Goal: Task Accomplishment & Management: Complete application form

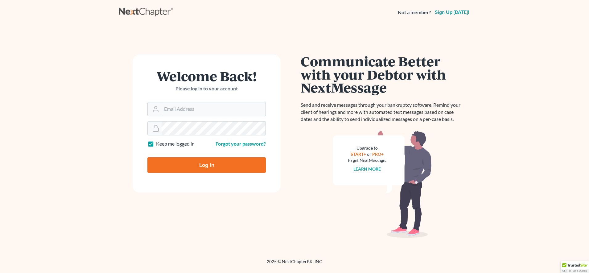
type input "[EMAIL_ADDRESS][DOMAIN_NAME]"
click at [181, 168] on input "Log In" at bounding box center [207, 164] width 119 height 15
type input "Thinking..."
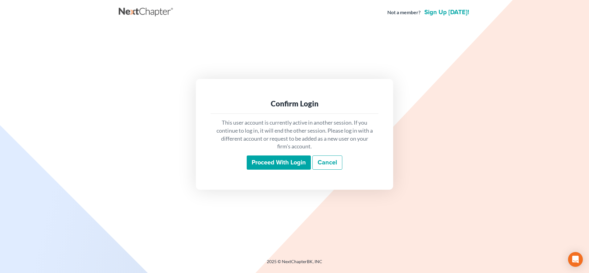
click at [273, 162] on input "Proceed with login" at bounding box center [279, 163] width 64 height 14
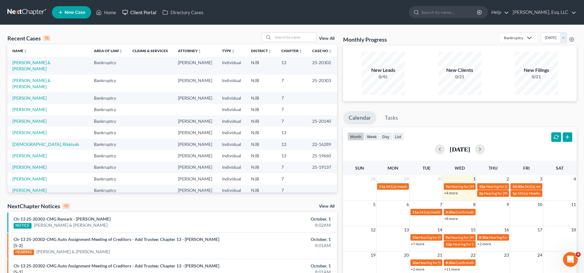
click at [144, 15] on link "Client Portal" at bounding box center [139, 12] width 40 height 11
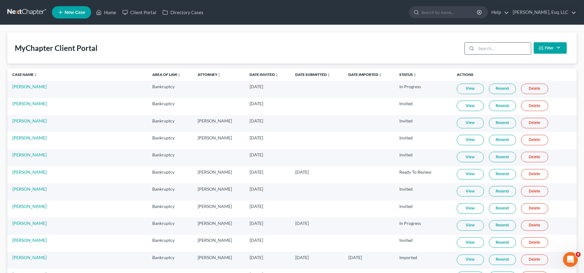
click at [497, 47] on input "search" at bounding box center [503, 49] width 55 height 12
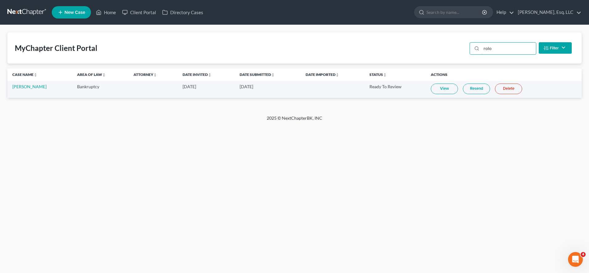
type input "rolo"
click at [470, 90] on link "Resend" at bounding box center [476, 89] width 27 height 10
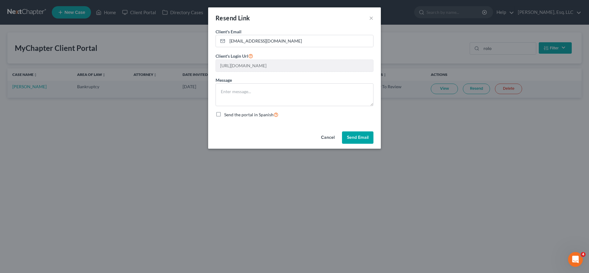
click at [364, 135] on button "Send Email" at bounding box center [357, 137] width 31 height 12
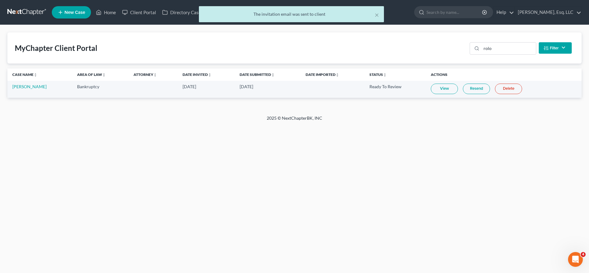
click at [480, 87] on link "Resend" at bounding box center [476, 89] width 27 height 10
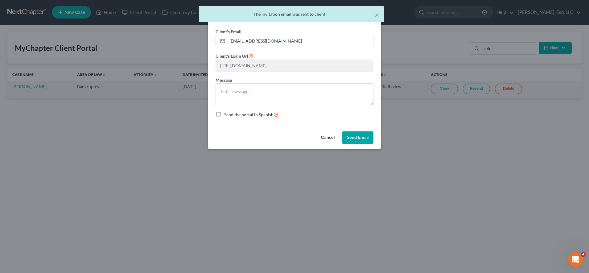
click at [367, 133] on button "Send Email" at bounding box center [357, 137] width 31 height 12
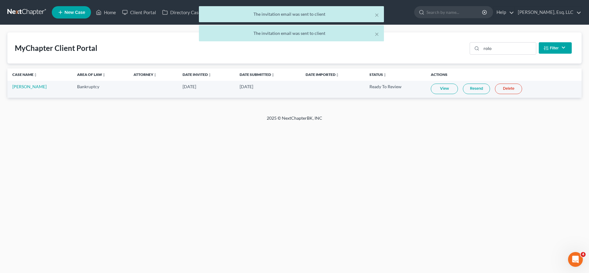
click at [462, 34] on div "× The invitation email was sent to client × The invitation email was sent to cl…" at bounding box center [291, 25] width 589 height 38
click at [448, 13] on div "× The invitation email was sent to client × The invitation email was sent to cl…" at bounding box center [291, 25] width 589 height 38
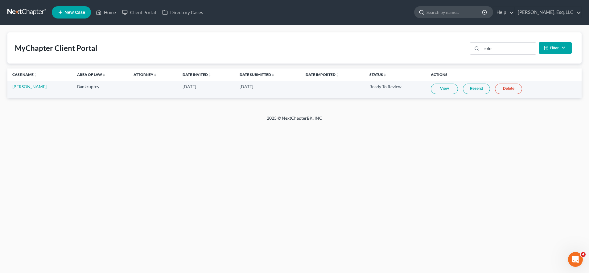
click at [444, 13] on input "search" at bounding box center [455, 11] width 56 height 11
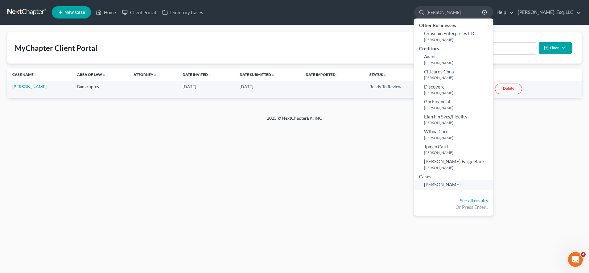
type input "orasch"
click at [436, 182] on span "Oraschin, Christopher" at bounding box center [442, 185] width 37 height 6
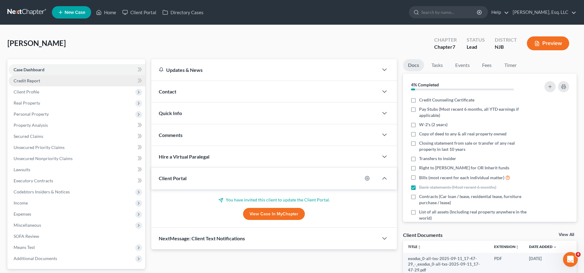
click at [70, 81] on link "Credit Report" at bounding box center [77, 80] width 136 height 11
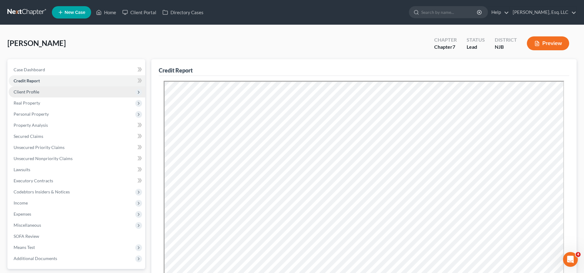
click at [66, 96] on span "Client Profile" at bounding box center [77, 91] width 136 height 11
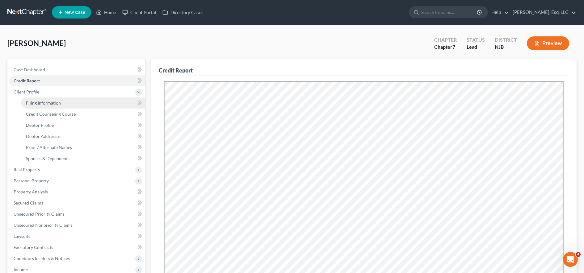
click at [69, 100] on link "Filing Information" at bounding box center [83, 103] width 124 height 11
select select "1"
select select "0"
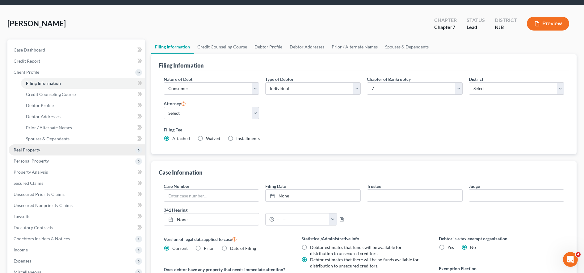
scroll to position [15, 0]
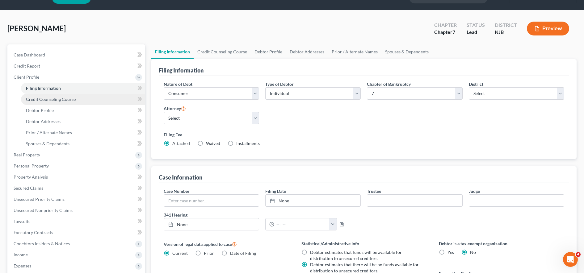
click at [78, 99] on link "Credit Counseling Course" at bounding box center [83, 99] width 124 height 11
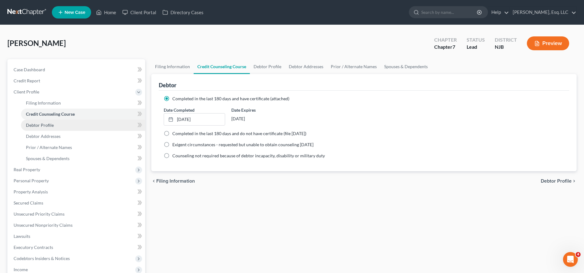
click at [60, 126] on link "Debtor Profile" at bounding box center [83, 125] width 124 height 11
select select "0"
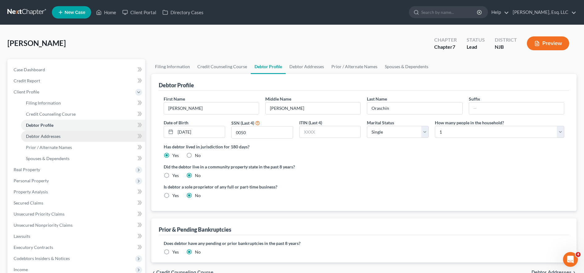
click at [52, 137] on span "Debtor Addresses" at bounding box center [43, 136] width 35 height 5
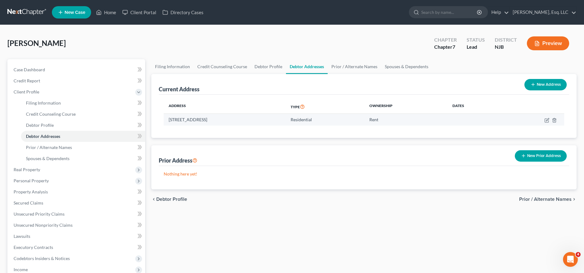
click at [544, 119] on td at bounding box center [532, 120] width 62 height 12
click at [546, 120] on icon "button" at bounding box center [547, 119] width 3 height 3
select select "33"
select select "11"
select select "0"
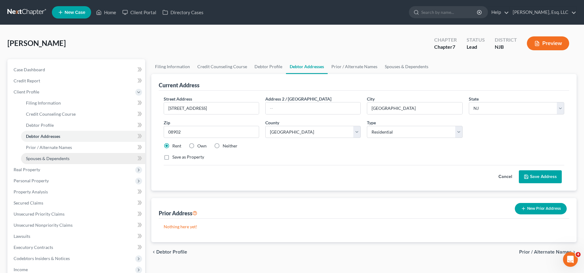
click at [111, 161] on link "Spouses & Dependents" at bounding box center [83, 158] width 124 height 11
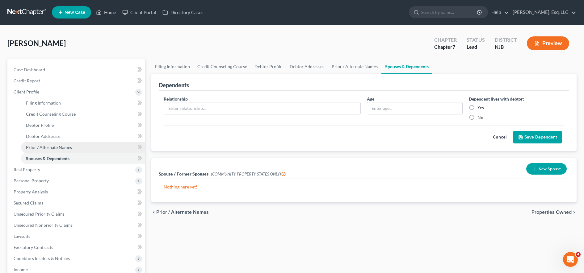
click at [130, 150] on link "Prior / Alternate Names" at bounding box center [83, 147] width 124 height 11
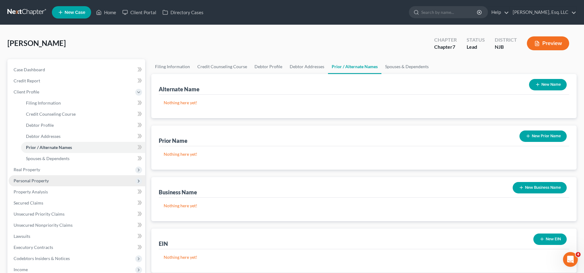
click at [113, 182] on span "Personal Property" at bounding box center [77, 180] width 136 height 11
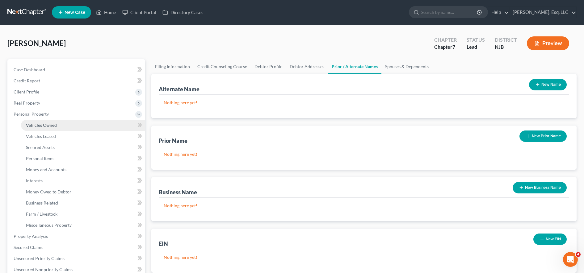
click at [119, 125] on link "Vehicles Owned" at bounding box center [83, 125] width 124 height 11
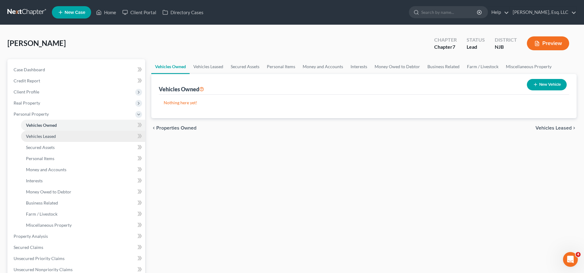
click at [99, 139] on link "Vehicles Leased" at bounding box center [83, 136] width 124 height 11
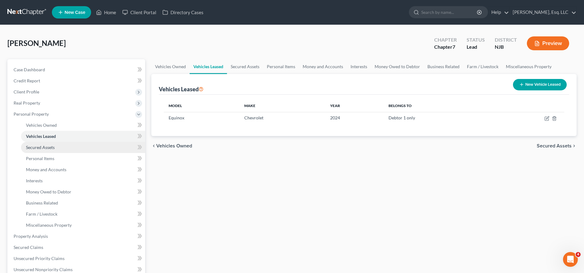
click at [74, 148] on link "Secured Assets" at bounding box center [83, 147] width 124 height 11
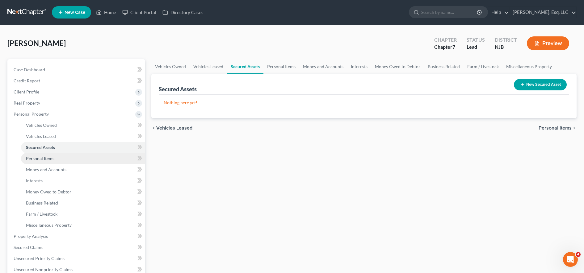
click at [78, 160] on link "Personal Items" at bounding box center [83, 158] width 124 height 11
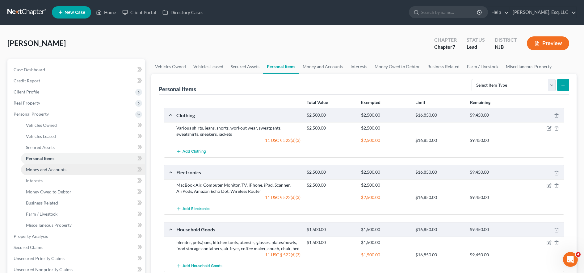
click at [109, 167] on link "Money and Accounts" at bounding box center [83, 169] width 124 height 11
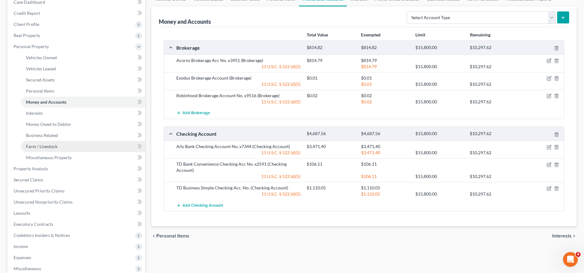
scroll to position [68, 0]
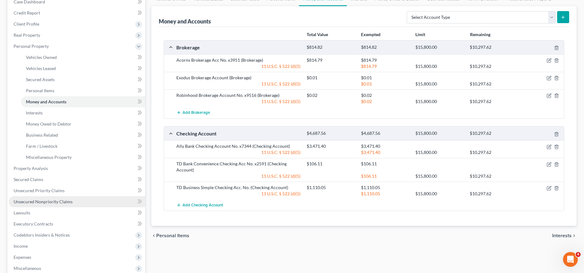
click at [85, 203] on link "Unsecured Nonpriority Claims" at bounding box center [77, 201] width 136 height 11
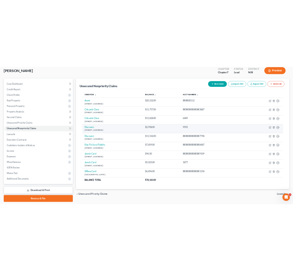
scroll to position [35, 0]
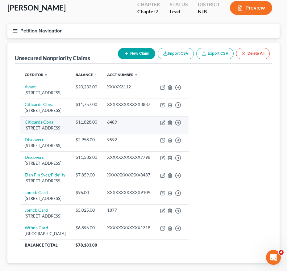
click at [66, 127] on div "Po Box 6241, Sioux Falls, SD 57117" at bounding box center [45, 128] width 41 height 6
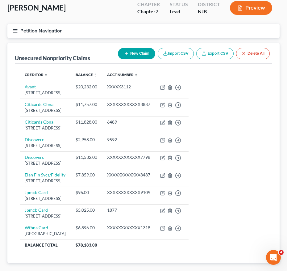
click at [131, 56] on button "New Claim" at bounding box center [136, 53] width 37 height 11
select select "0"
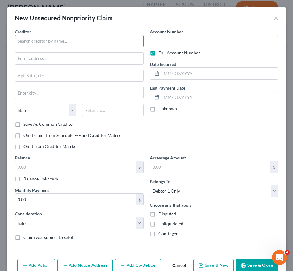
click at [60, 40] on input "text" at bounding box center [79, 41] width 129 height 12
drag, startPoint x: 56, startPoint y: 39, endPoint x: 106, endPoint y: 44, distance: 50.9
click at [106, 44] on input "Fidelity InvestmentsPO Box 790408" at bounding box center [79, 41] width 129 height 12
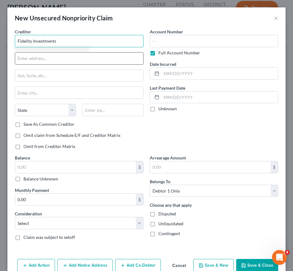
type input "Fidelity Investments"
click at [66, 56] on input "text" at bounding box center [79, 58] width 128 height 12
paste input "PO Box 790408"
type input "PO Box 790408"
click at [88, 42] on input "Fidelity Investments" at bounding box center [79, 41] width 129 height 12
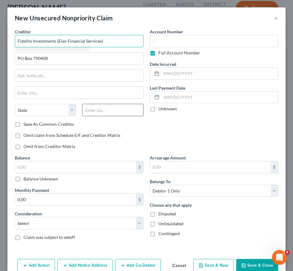
type input "Fidelity Investments (Elan Financial Services)"
click at [112, 111] on input "text" at bounding box center [112, 110] width 61 height 12
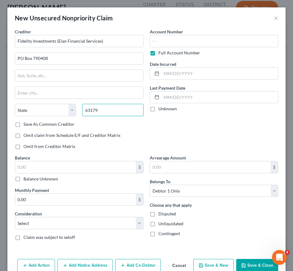
type input "63179"
click at [129, 141] on div "Creditor * Fidelity Investments (Elan Financial Services) PO Box 790408 State A…" at bounding box center [79, 91] width 135 height 126
type input "Saint Louis"
select select "26"
click at [158, 54] on label "Full Account Number" at bounding box center [179, 53] width 42 height 6
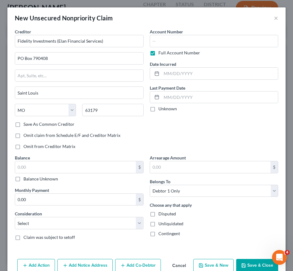
click at [161, 54] on input "Full Account Number" at bounding box center [163, 52] width 4 height 4
click at [158, 39] on input "text" at bounding box center [214, 41] width 129 height 12
type input "8487"
click at [59, 169] on input "text" at bounding box center [75, 167] width 121 height 12
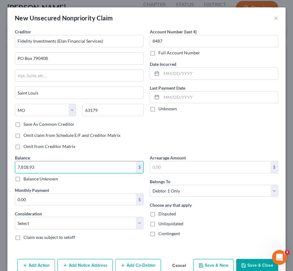
type input "7,818.93"
click at [251, 268] on button "Save & Close" at bounding box center [257, 265] width 42 height 13
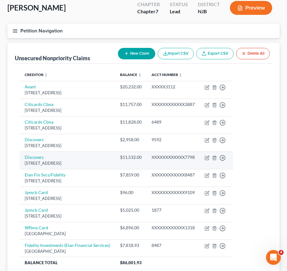
click at [152, 156] on div "XXXXXXXXXXXX7798" at bounding box center [173, 157] width 43 height 6
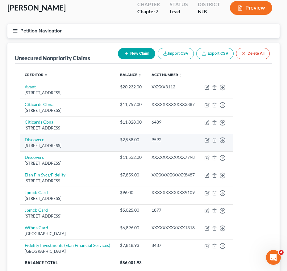
click at [188, 145] on td "9592" at bounding box center [173, 143] width 53 height 18
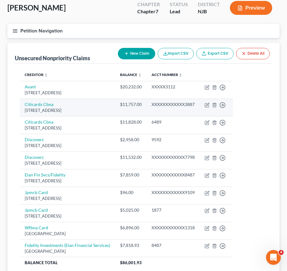
click at [92, 111] on div "Po Box 6241, Sioux Falls, SD 57117" at bounding box center [67, 110] width 85 height 6
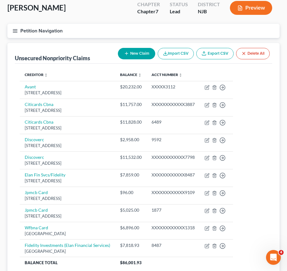
click at [131, 52] on button "New Claim" at bounding box center [136, 53] width 37 height 11
select select "0"
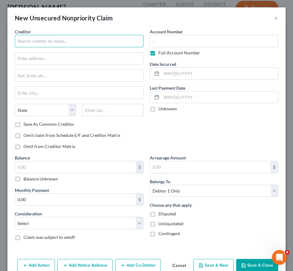
click at [39, 46] on input "text" at bounding box center [79, 41] width 129 height 12
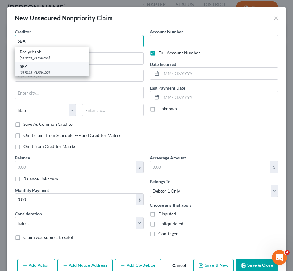
type input "SBA"
click at [38, 69] on div "SBA" at bounding box center [52, 66] width 64 height 6
type input "320 Park Ave."
type input "Plainfield"
select select "33"
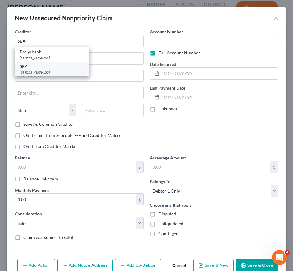
type input "07060"
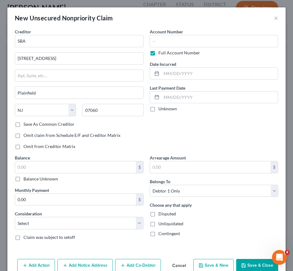
click at [158, 54] on label "Full Account Number" at bounding box center [179, 53] width 42 height 6
click at [161, 54] on input "Full Account Number" at bounding box center [163, 52] width 4 height 4
click at [158, 41] on input "text" at bounding box center [214, 41] width 129 height 12
click at [156, 39] on input "text" at bounding box center [214, 41] width 129 height 12
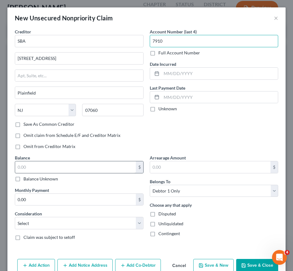
type input "7910"
click at [71, 165] on input "text" at bounding box center [75, 167] width 121 height 12
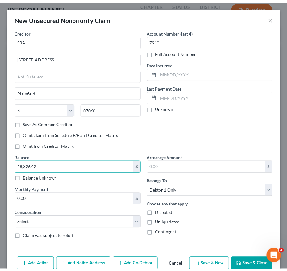
scroll to position [13, 0]
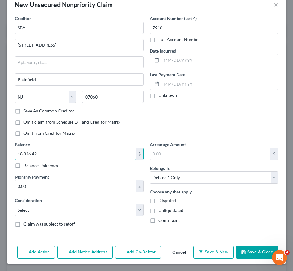
type input "18,326.42"
click at [239, 248] on button "Save & Close" at bounding box center [257, 251] width 42 height 13
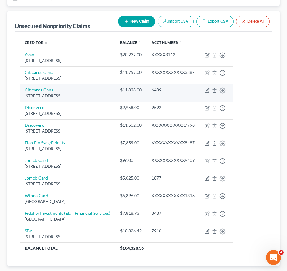
scroll to position [68, 0]
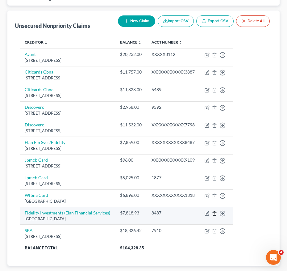
click at [214, 212] on polyline "button" at bounding box center [215, 212] width 4 height 0
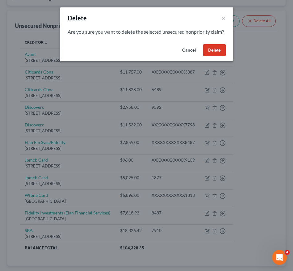
click at [212, 56] on button "Delete" at bounding box center [214, 50] width 23 height 12
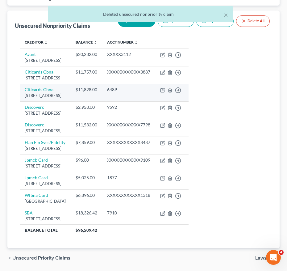
scroll to position [0, 0]
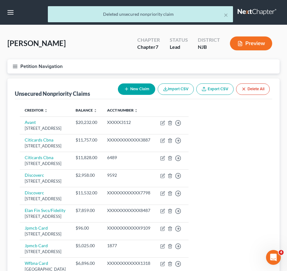
click at [140, 89] on button "New Claim" at bounding box center [136, 88] width 37 height 11
select select "0"
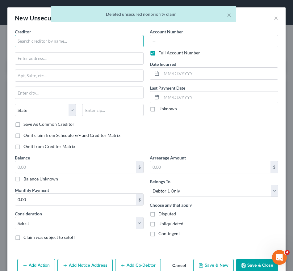
click at [40, 44] on input "text" at bounding box center [79, 41] width 129 height 12
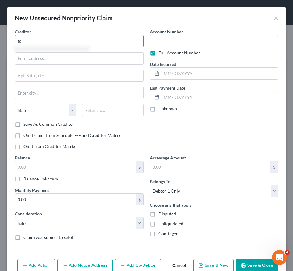
type input "t"
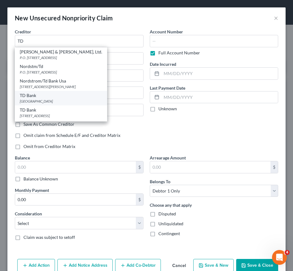
click at [45, 96] on div "TD Bank" at bounding box center [61, 95] width 82 height 6
type input "TD Bank"
type input "PO Box 100205"
type input "Columbia"
select select "42"
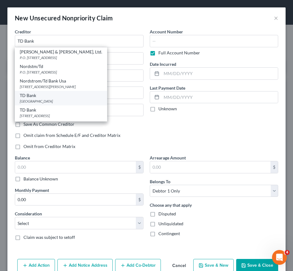
type input "29202"
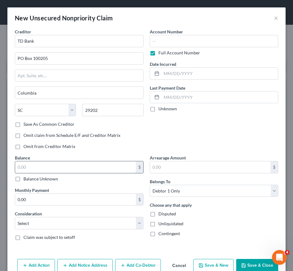
click at [53, 167] on input "text" at bounding box center [75, 167] width 121 height 12
click at [255, 266] on button "Save & Close" at bounding box center [257, 265] width 42 height 13
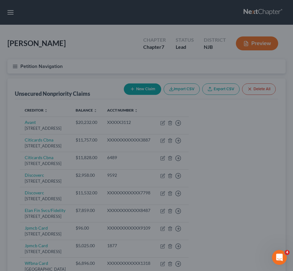
type input "19,400.00"
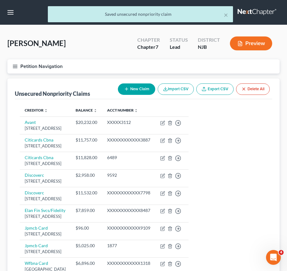
click at [74, 58] on div "Oraschin, Christopher Upgraded Chapter Chapter 7 Status Lead District NJB Previ…" at bounding box center [143, 45] width 272 height 27
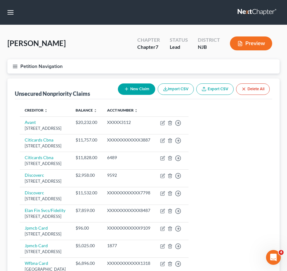
click at [14, 63] on button "Petition Navigation" at bounding box center [143, 66] width 272 height 14
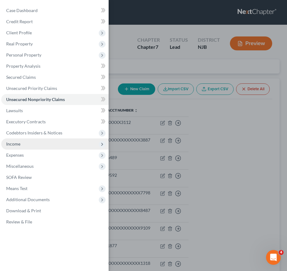
click at [24, 144] on span "Income" at bounding box center [54, 143] width 107 height 11
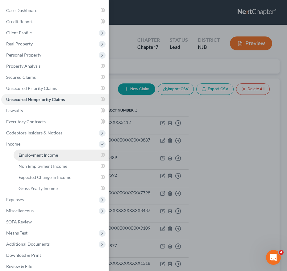
click at [39, 152] on span "Employment Income" at bounding box center [39, 154] width 40 height 5
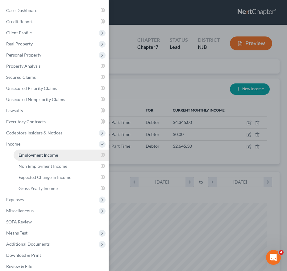
scroll to position [124, 260]
click at [168, 93] on div "Case Dashboard Payments Invoices Payments Payments Credit Report Client Profile" at bounding box center [143, 135] width 287 height 271
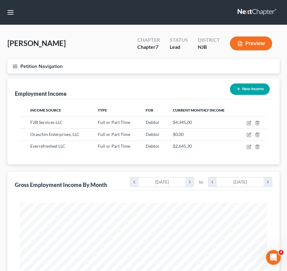
click at [14, 52] on div "Oraschin, Christopher Upgraded Chapter Chapter 7 Status Lead District NJB Previ…" at bounding box center [143, 45] width 272 height 27
click at [17, 65] on icon "button" at bounding box center [15, 67] width 6 height 6
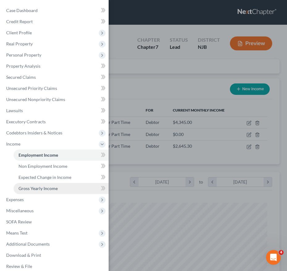
click at [33, 186] on span "Gross Yearly Income" at bounding box center [38, 187] width 39 height 5
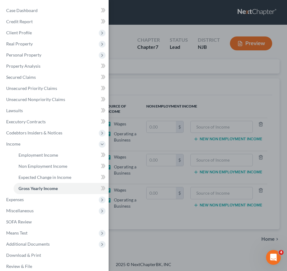
click at [173, 72] on div "Case Dashboard Payments Invoices Payments Payments Credit Report Client Profile" at bounding box center [143, 135] width 287 height 271
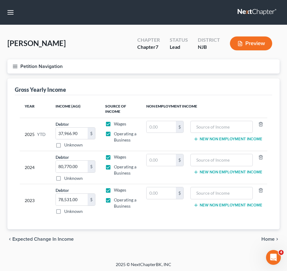
click at [16, 67] on icon "button" at bounding box center [15, 67] width 6 height 6
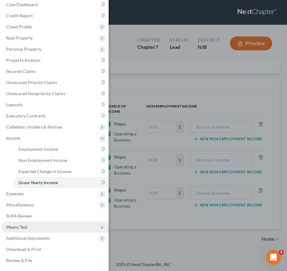
scroll to position [2, 0]
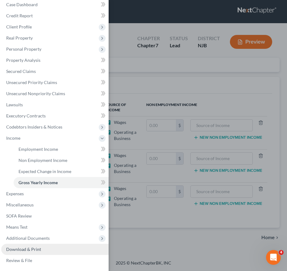
click at [55, 246] on link "Download & Print" at bounding box center [54, 248] width 107 height 11
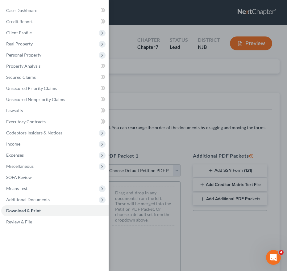
click at [168, 134] on div "Case Dashboard Payments Invoices Payments Payments Credit Report Client Profile" at bounding box center [143, 135] width 287 height 271
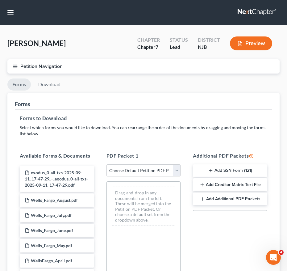
click at [158, 172] on select "Choose Default Petition PDF Packet Complete Bankruptcy Petition (all forms and …" at bounding box center [143, 170] width 74 height 12
select select "0"
click at [106, 164] on select "Choose Default Petition PDF Packet Complete Bankruptcy Petition (all forms and …" at bounding box center [143, 170] width 74 height 12
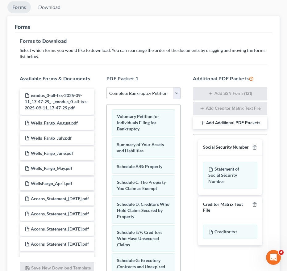
scroll to position [136, 0]
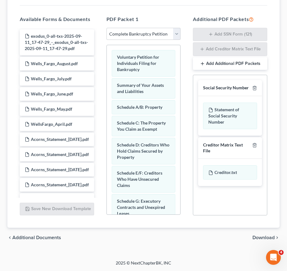
click at [259, 237] on span "Download" at bounding box center [263, 237] width 22 height 5
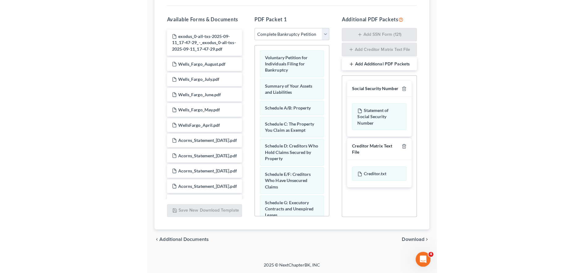
scroll to position [26, 0]
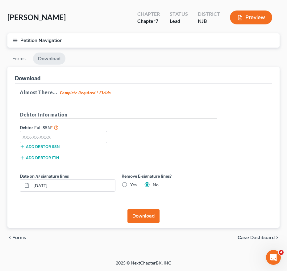
click at [130, 185] on label "Yes" at bounding box center [133, 184] width 6 height 6
click at [133, 185] on input "Yes" at bounding box center [135, 183] width 4 height 4
radio input "true"
radio input "false"
click at [87, 138] on input "text" at bounding box center [63, 137] width 87 height 12
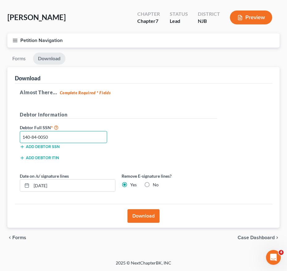
type input "140-84-0050"
click at [139, 210] on button "Download" at bounding box center [143, 216] width 32 height 14
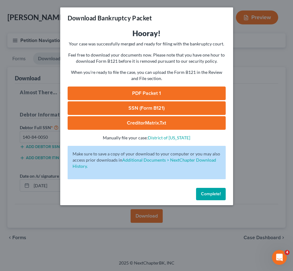
click at [175, 90] on link "PDF Packet 1" at bounding box center [147, 93] width 158 height 14
click at [105, 106] on link "SSN (Form B121)" at bounding box center [147, 108] width 158 height 14
click at [106, 122] on link "CreditorMatrix.txt" at bounding box center [147, 123] width 158 height 14
click at [209, 194] on span "Complete!" at bounding box center [211, 193] width 20 height 5
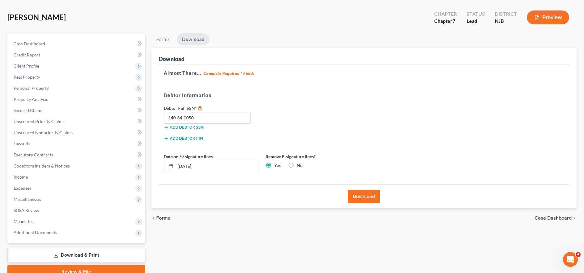
scroll to position [0, 0]
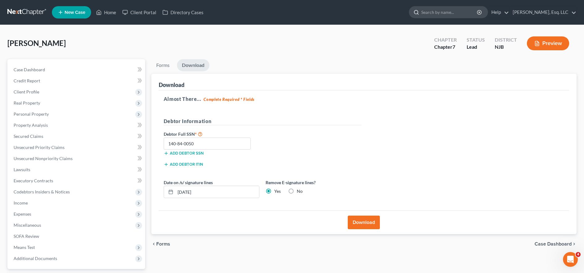
click at [454, 12] on input "search" at bounding box center [449, 11] width 56 height 11
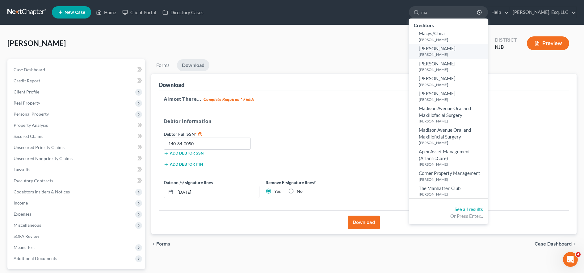
type input "m"
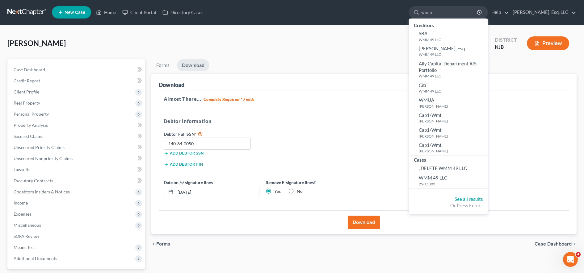
type input "wmm"
click at [444, 179] on span "WMM 49 LLC" at bounding box center [432, 178] width 28 height 6
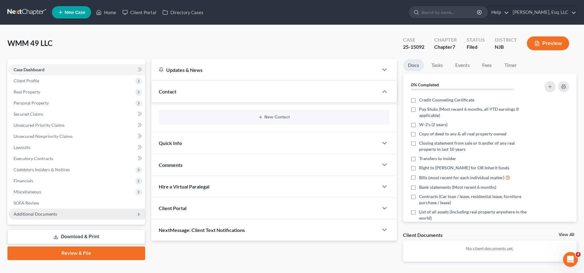
click at [67, 217] on span "Additional Documents" at bounding box center [77, 214] width 136 height 11
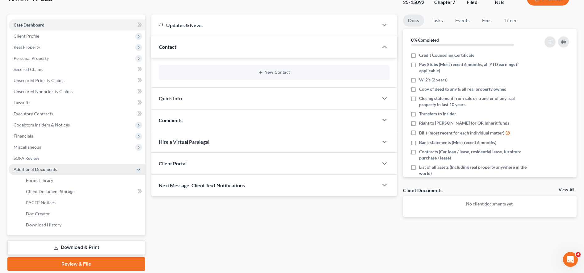
scroll to position [45, 0]
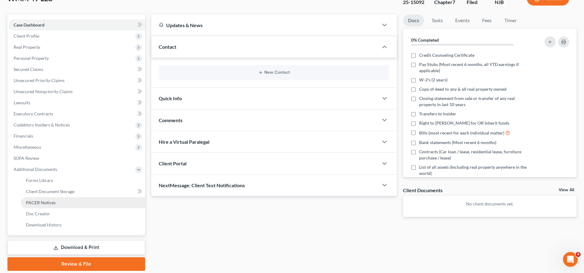
click at [66, 208] on link "PACER Notices" at bounding box center [83, 202] width 124 height 11
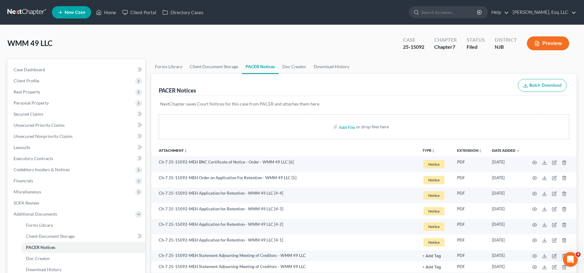
scroll to position [74, 0]
